Goal: Task Accomplishment & Management: Manage account settings

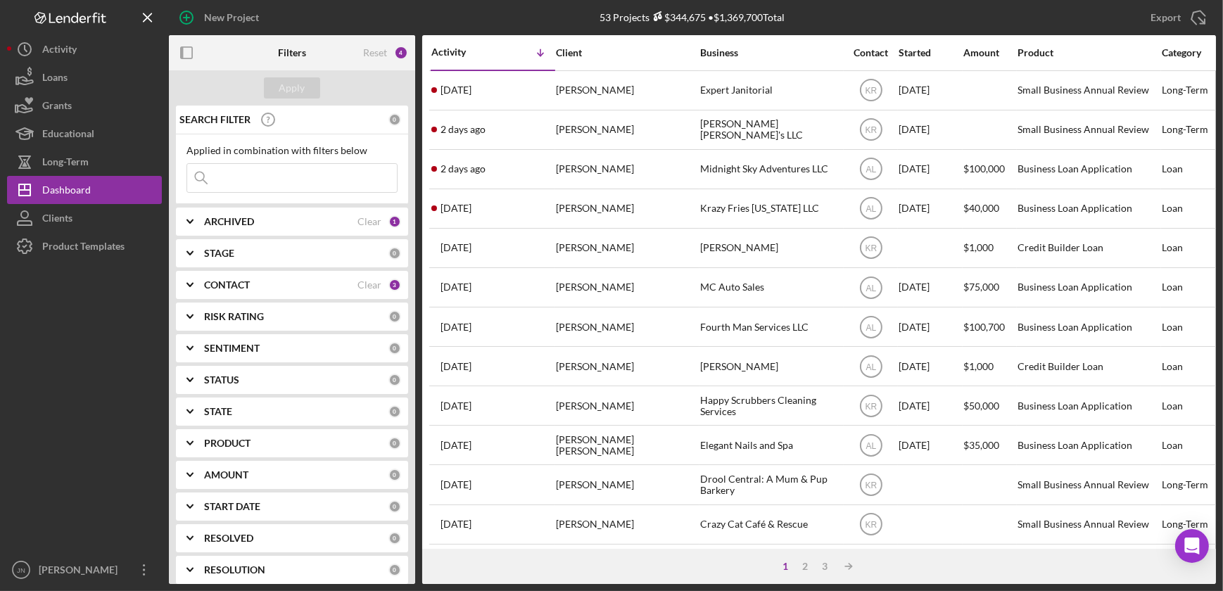
click at [279, 443] on div "PRODUCT" at bounding box center [296, 443] width 184 height 11
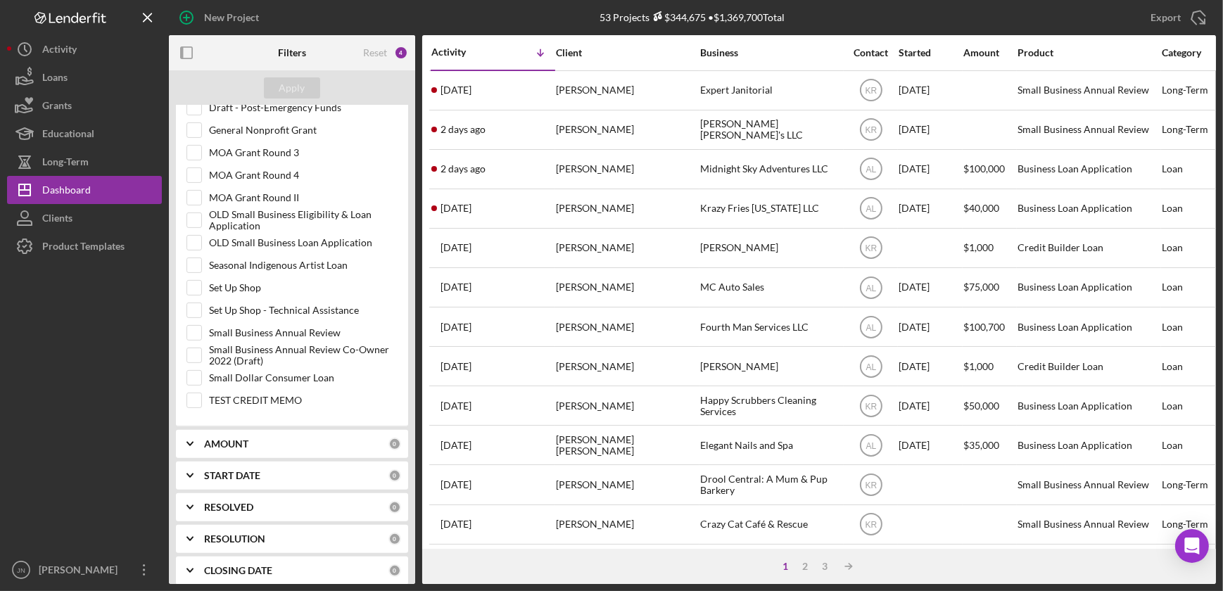
scroll to position [640, 0]
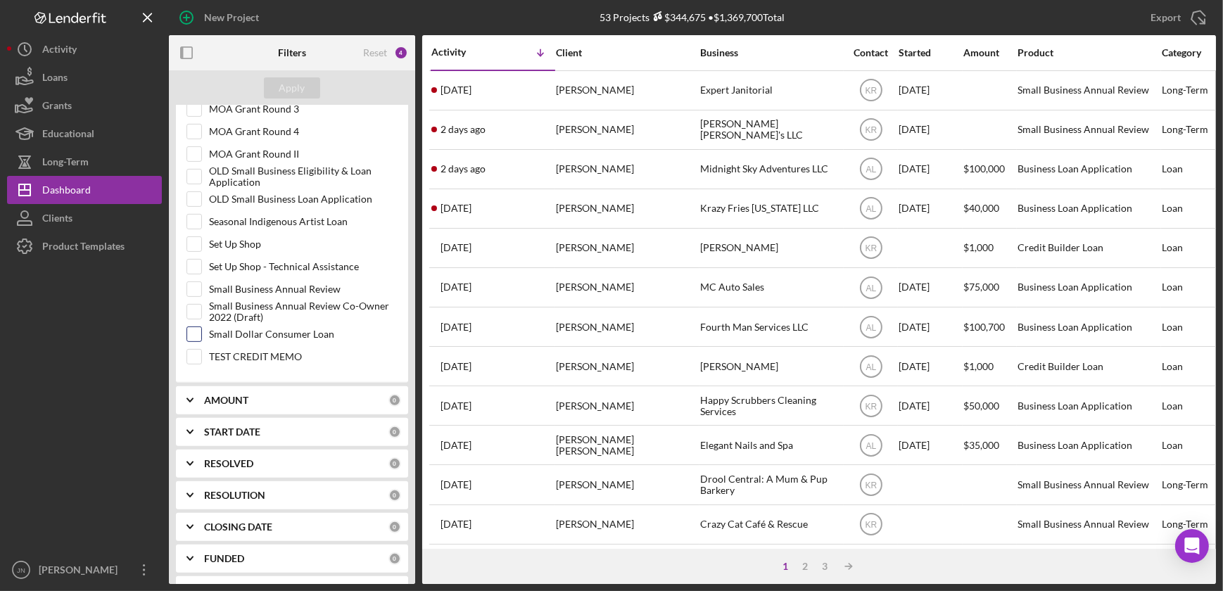
click at [197, 329] on input "Small Dollar Consumer Loan" at bounding box center [194, 334] width 14 height 14
checkbox input "true"
click at [291, 87] on div "Apply" at bounding box center [292, 87] width 26 height 21
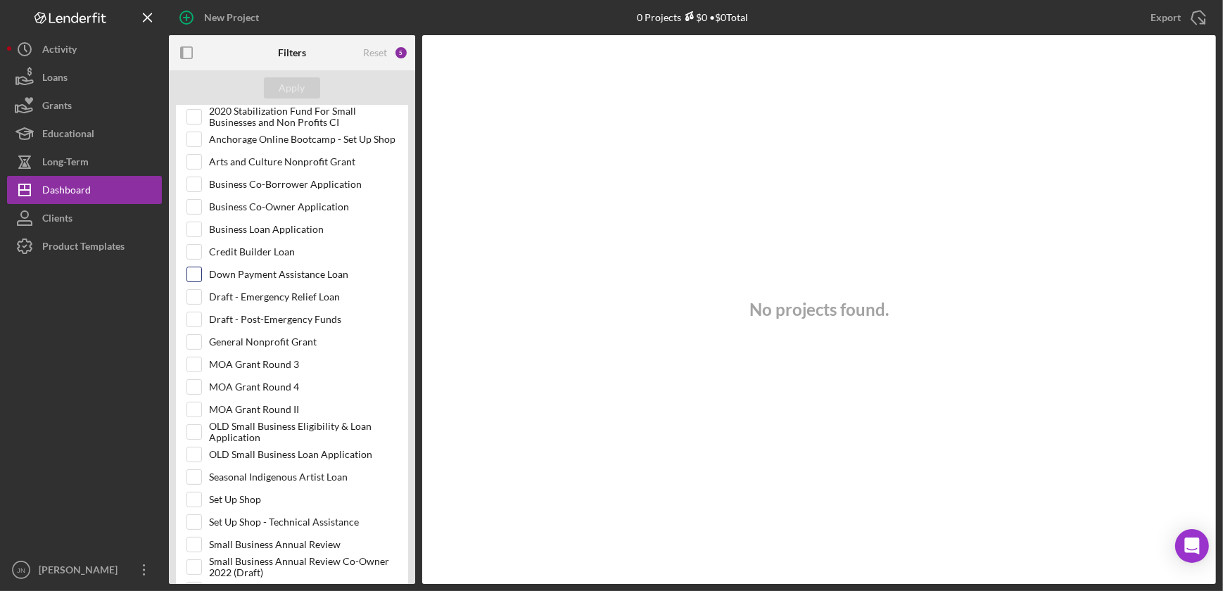
scroll to position [384, 0]
click at [198, 252] on input "Credit Builder Loan" at bounding box center [194, 253] width 14 height 14
checkbox input "true"
click at [200, 231] on input "Business Loan Application" at bounding box center [194, 230] width 14 height 14
checkbox input "true"
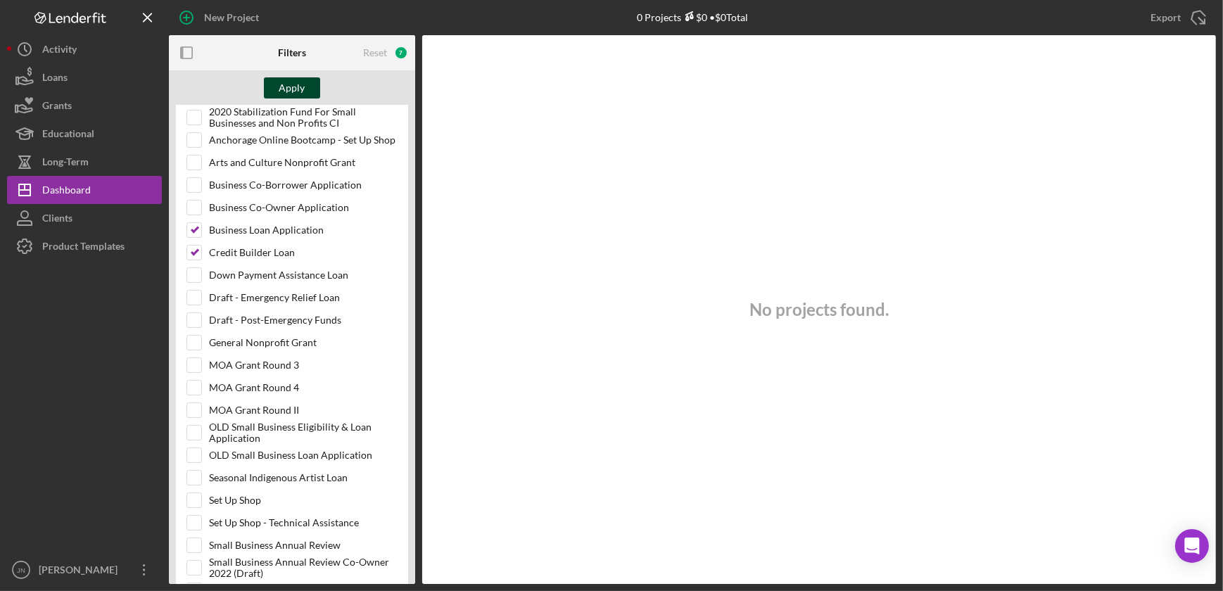
click at [296, 83] on div "Apply" at bounding box center [292, 87] width 26 height 21
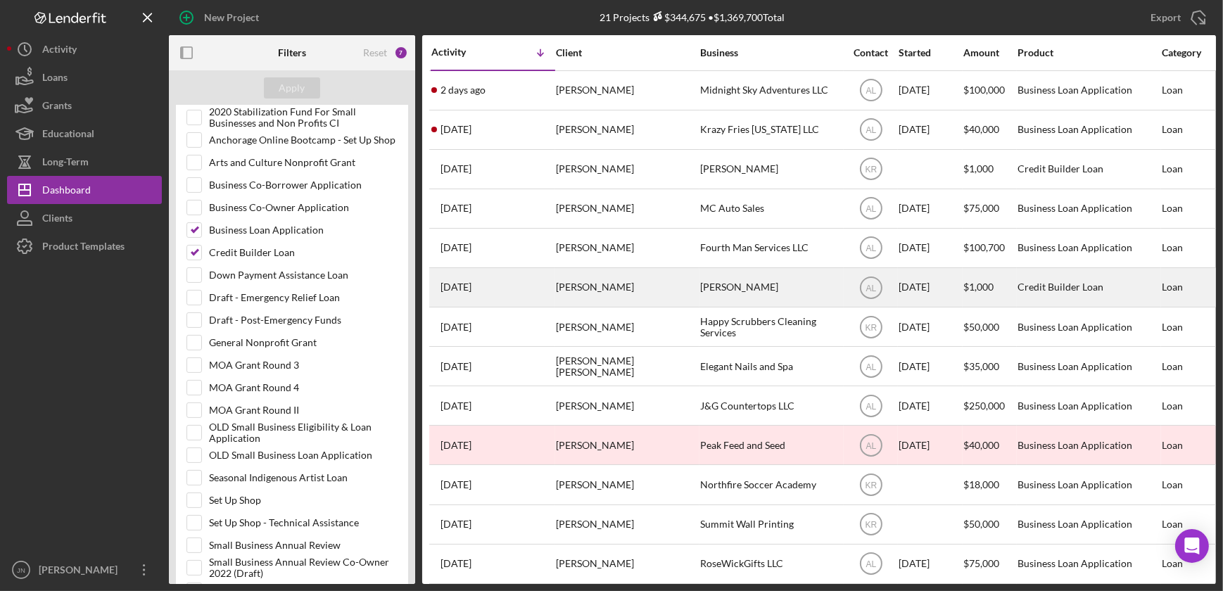
click at [571, 291] on div "[PERSON_NAME]" at bounding box center [626, 287] width 141 height 37
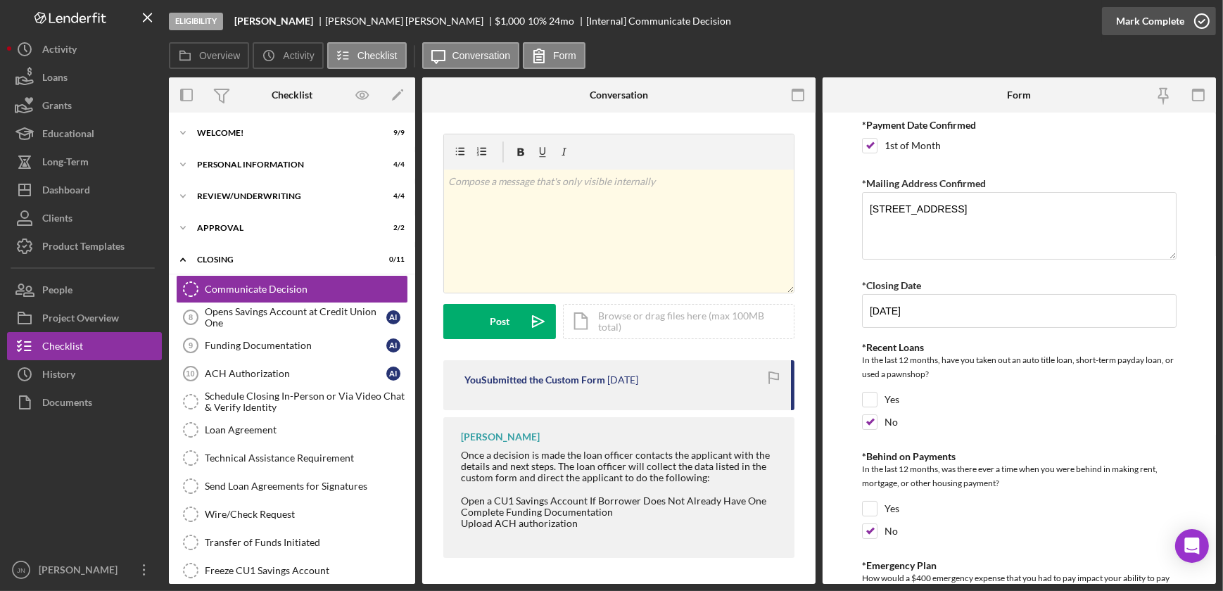
click at [1196, 22] on icon "button" at bounding box center [1201, 21] width 35 height 35
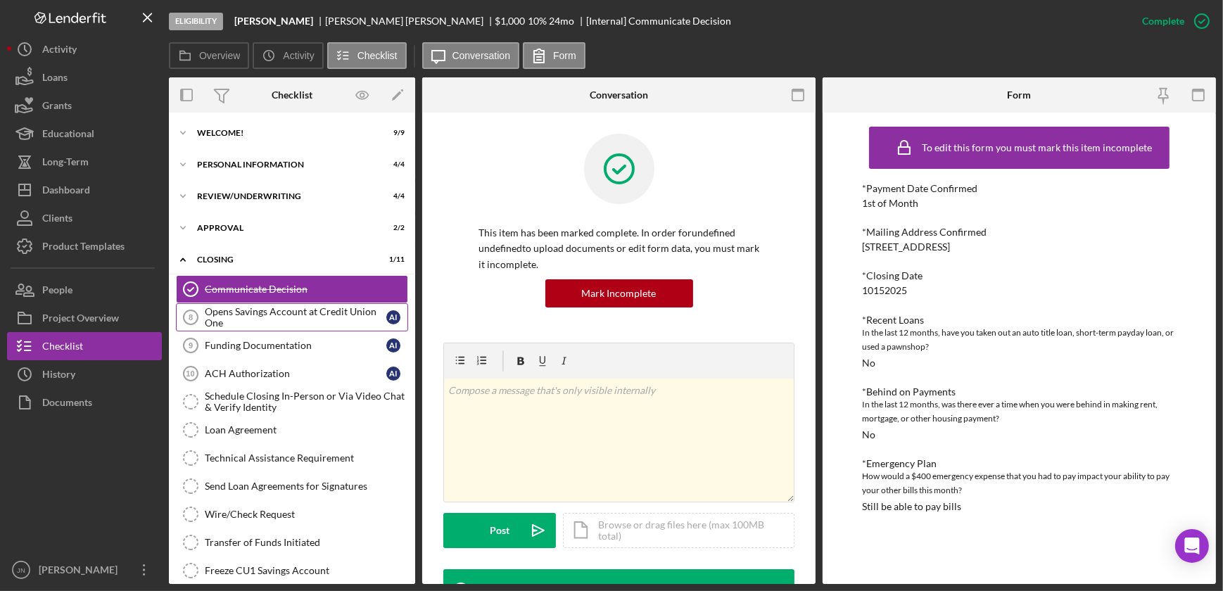
click at [297, 322] on div "Opens Savings Account at Credit Union One" at bounding box center [296, 317] width 182 height 23
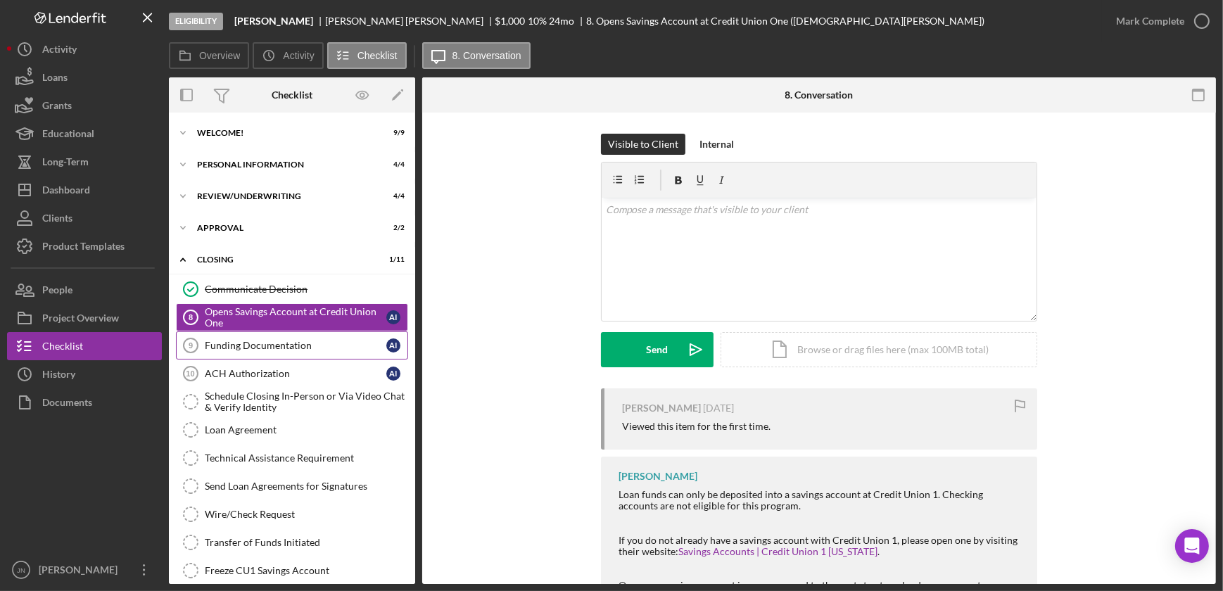
click at [284, 347] on div "Funding Documentation" at bounding box center [296, 345] width 182 height 11
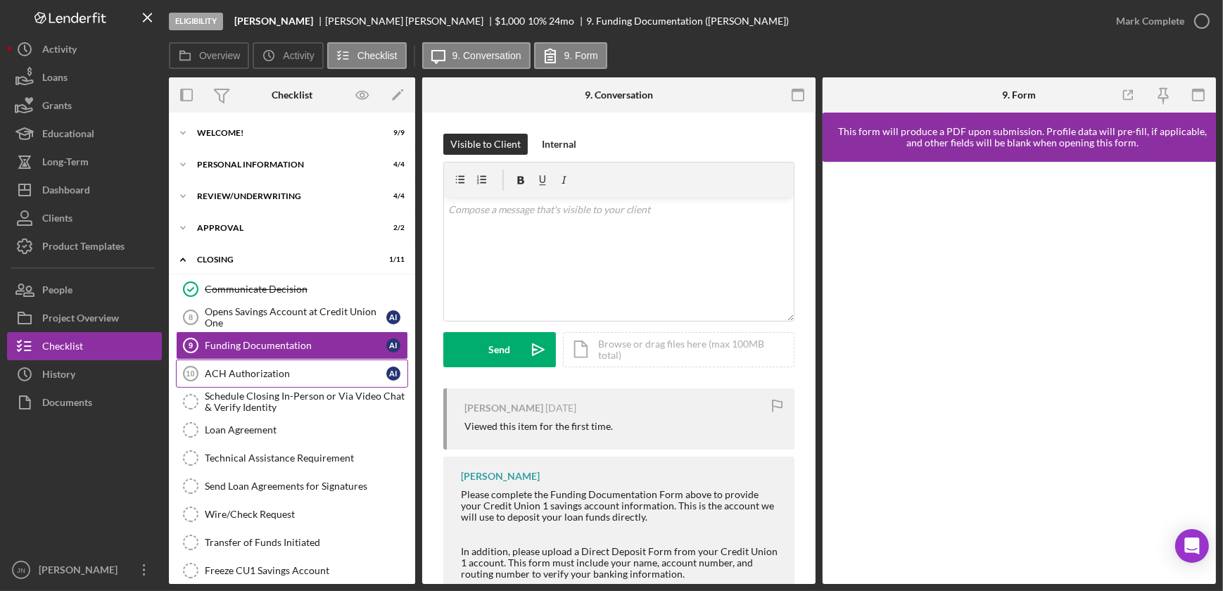
click at [280, 371] on div "ACH Authorization" at bounding box center [296, 373] width 182 height 11
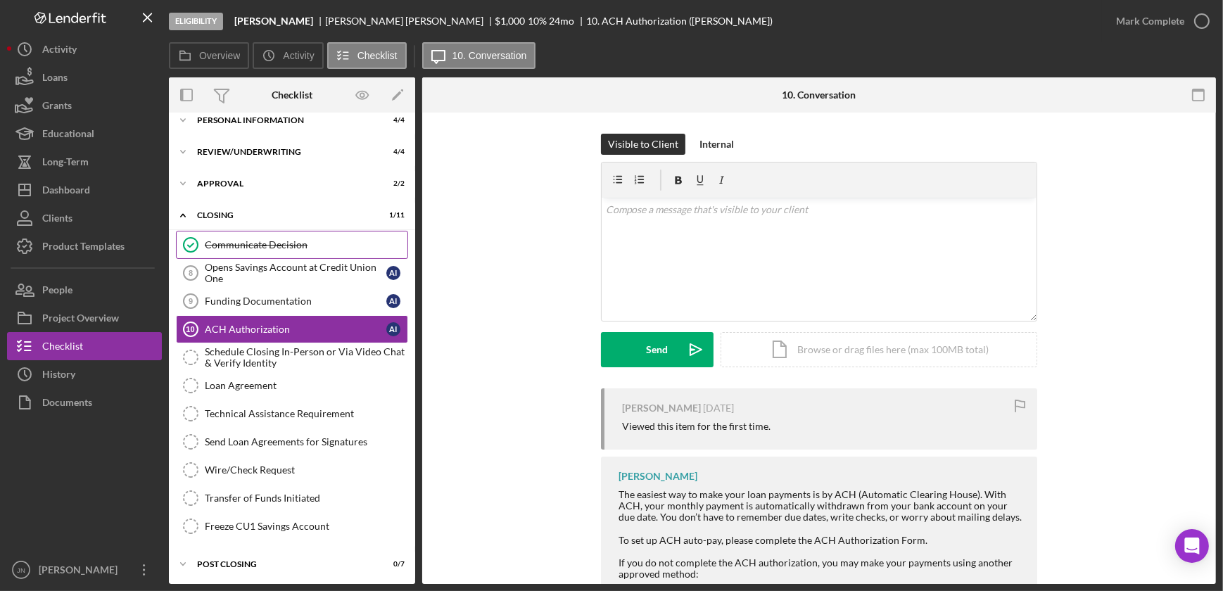
click at [278, 249] on div "Communicate Decision" at bounding box center [306, 244] width 203 height 11
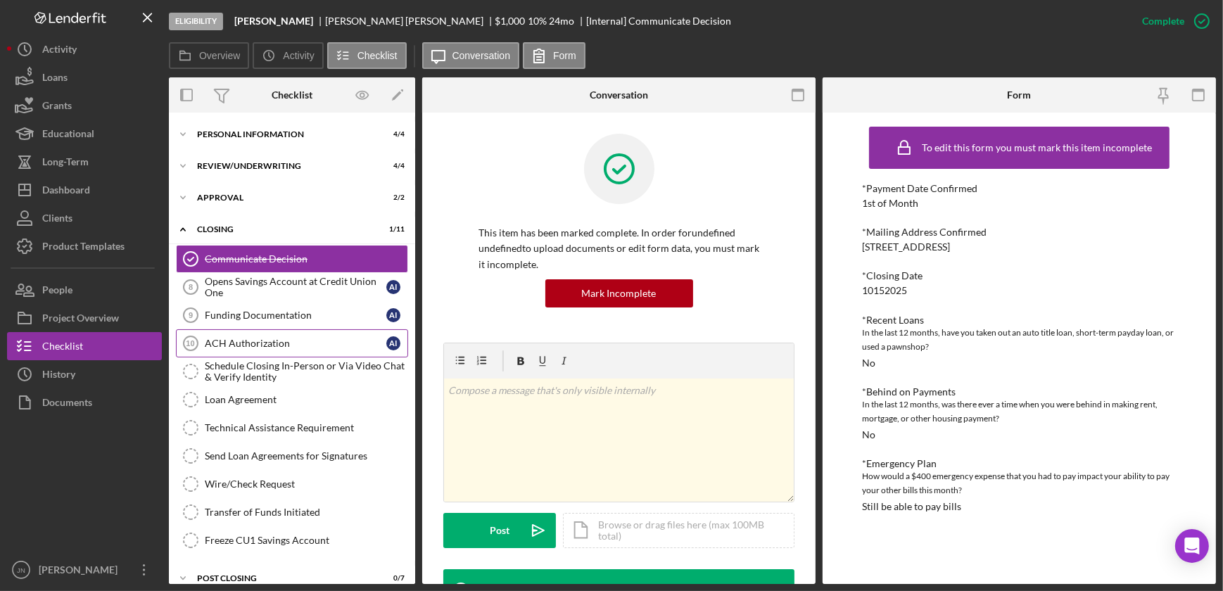
scroll to position [44, 0]
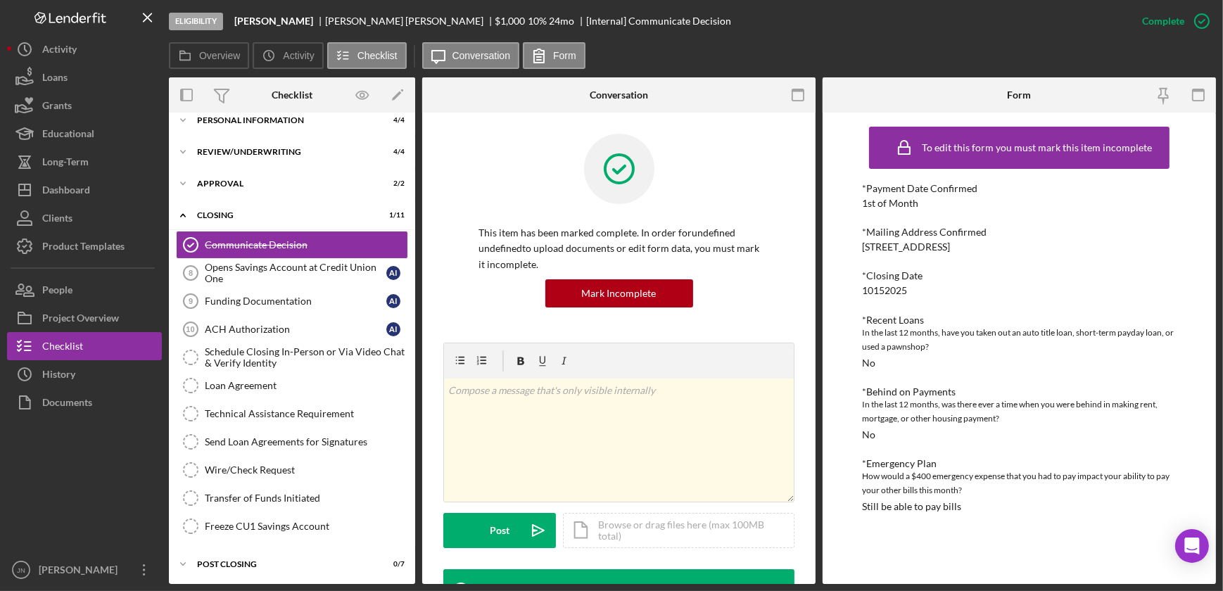
click at [457, 298] on div "This item has been marked complete. In order for undefined undefined to upload …" at bounding box center [618, 238] width 351 height 209
click at [53, 78] on div "Loans" at bounding box center [54, 79] width 25 height 32
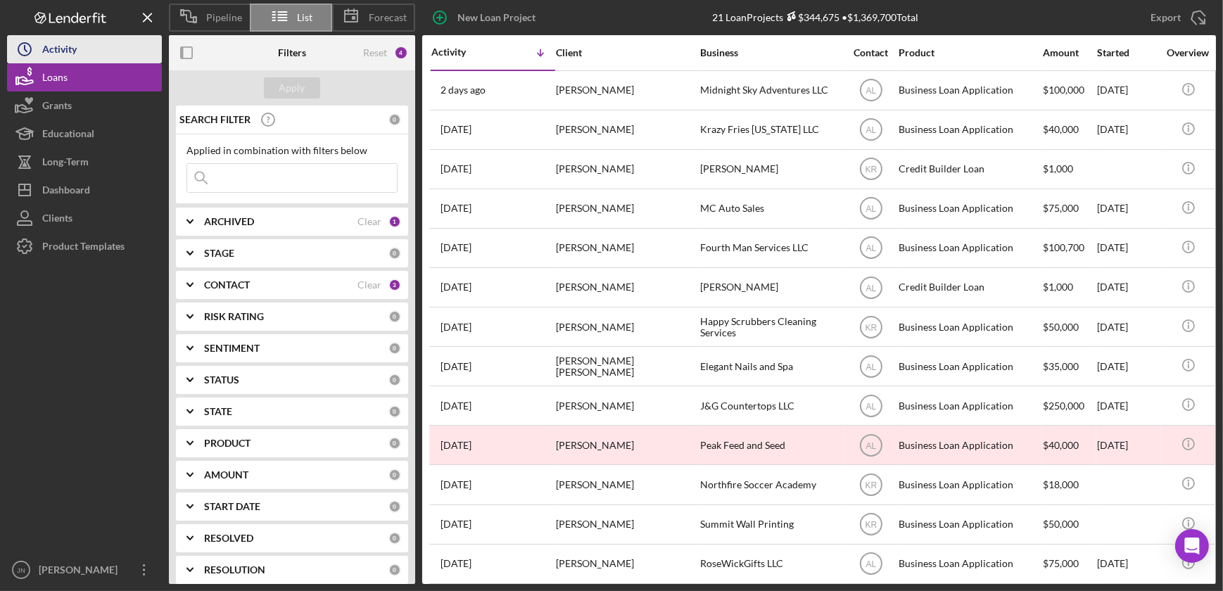
click at [65, 46] on div "Activity" at bounding box center [59, 51] width 34 height 32
